Goal: Browse casually

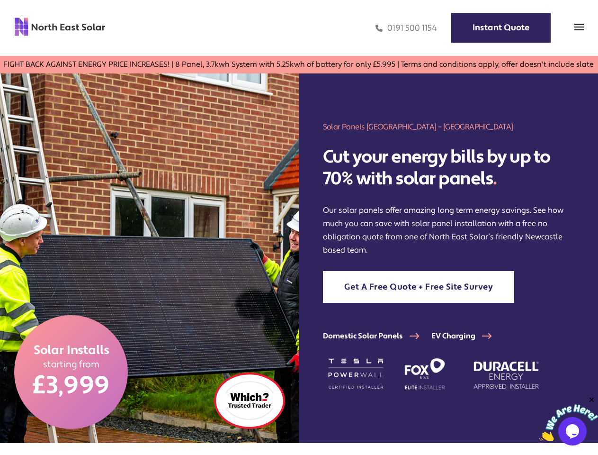
click at [299, 227] on img at bounding box center [149, 257] width 299 height 369
click at [579, 28] on img at bounding box center [578, 26] width 9 height 9
click at [579, 29] on img at bounding box center [578, 26] width 9 height 9
click at [569, 418] on img at bounding box center [568, 422] width 59 height 37
click at [592, 400] on div "Solar Panels [GEOGRAPHIC_DATA] – [GEOGRAPHIC_DATA] Solar Cut your energy bills …" at bounding box center [448, 257] width 299 height 369
